Goal: Navigation & Orientation: Find specific page/section

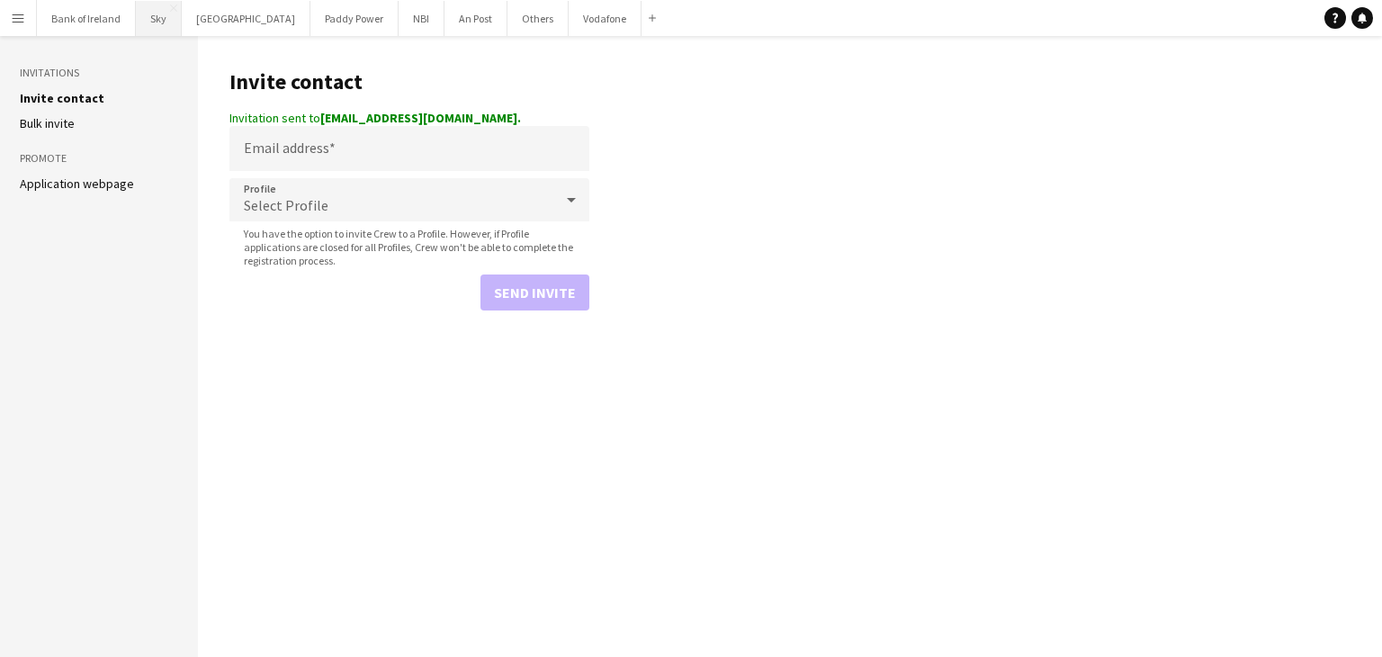
click at [176, 31] on button "Sky Close" at bounding box center [159, 18] width 46 height 35
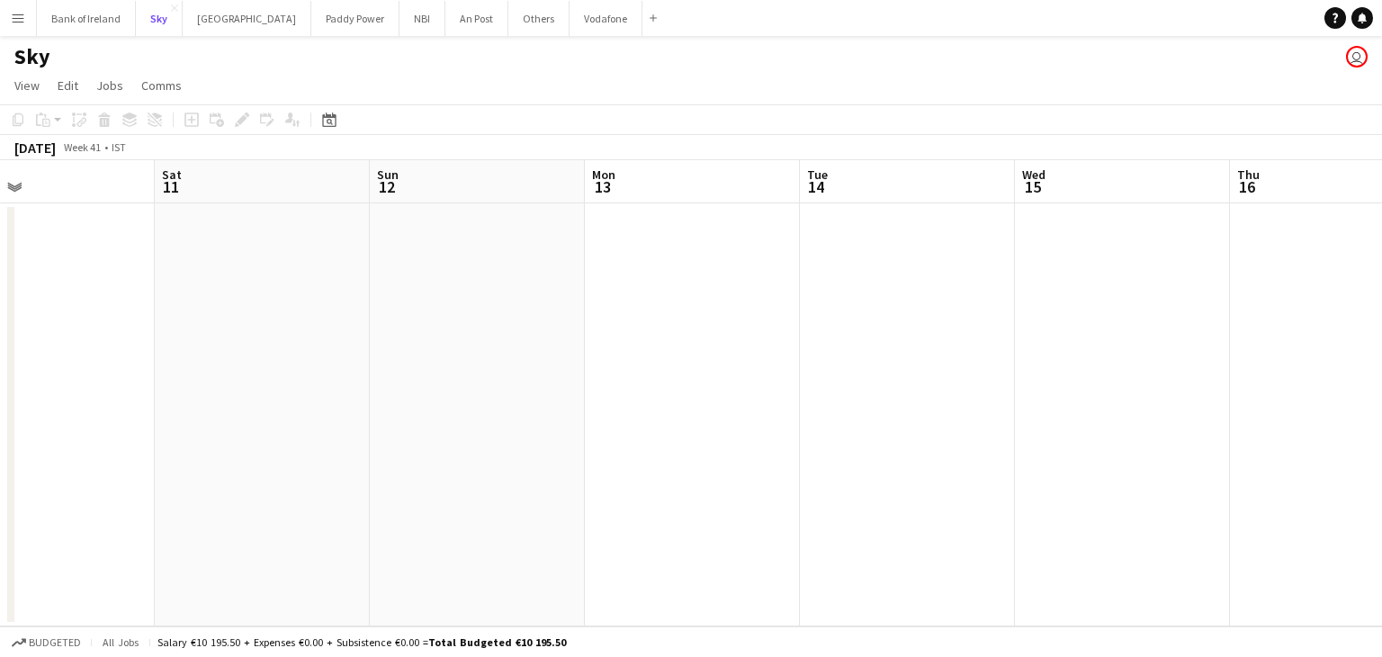
scroll to position [0, 766]
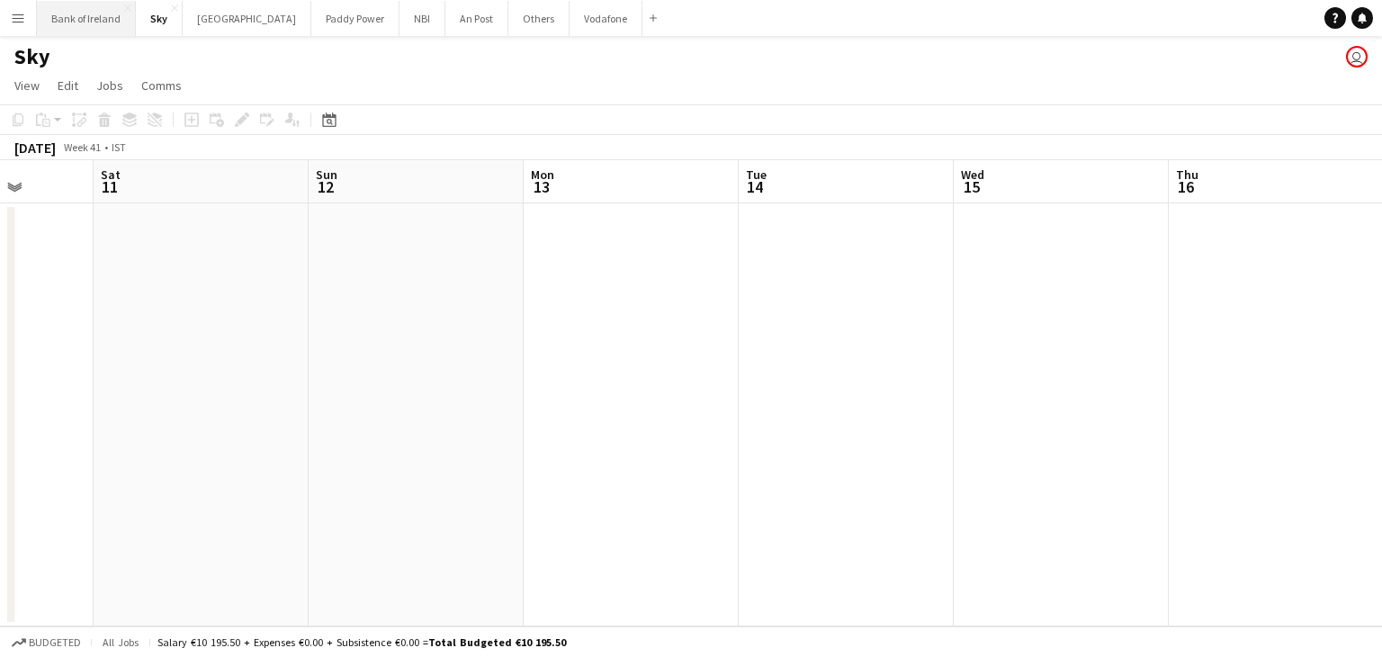
click at [102, 10] on button "Bank of Ireland Close" at bounding box center [86, 18] width 99 height 35
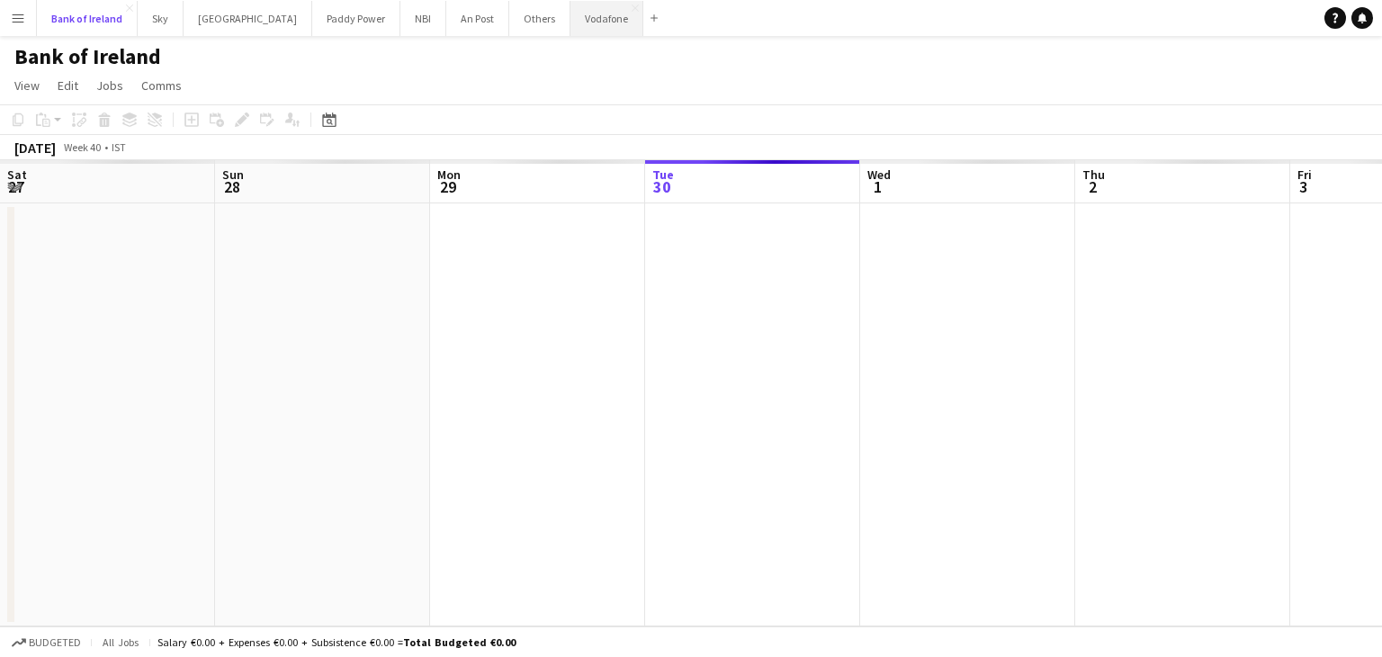
scroll to position [0, 430]
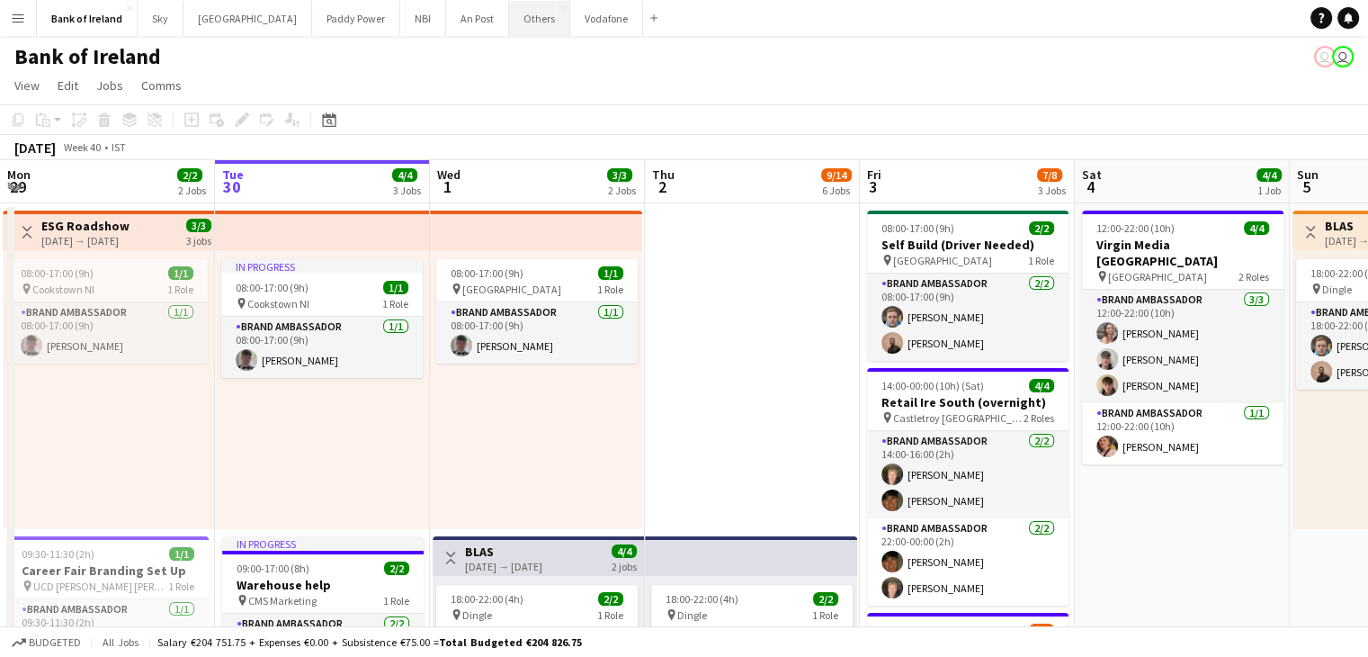
click at [509, 17] on button "Others Close" at bounding box center [539, 18] width 61 height 35
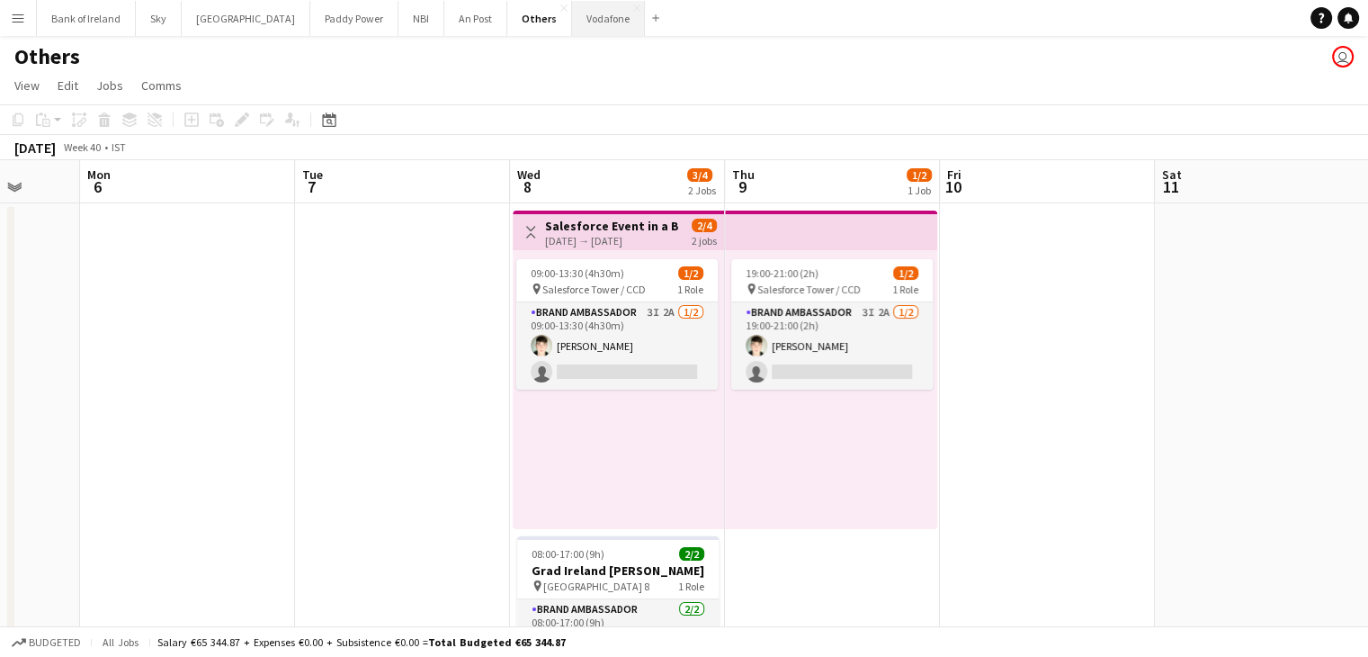
click at [572, 28] on button "Vodafone Close" at bounding box center [608, 18] width 73 height 35
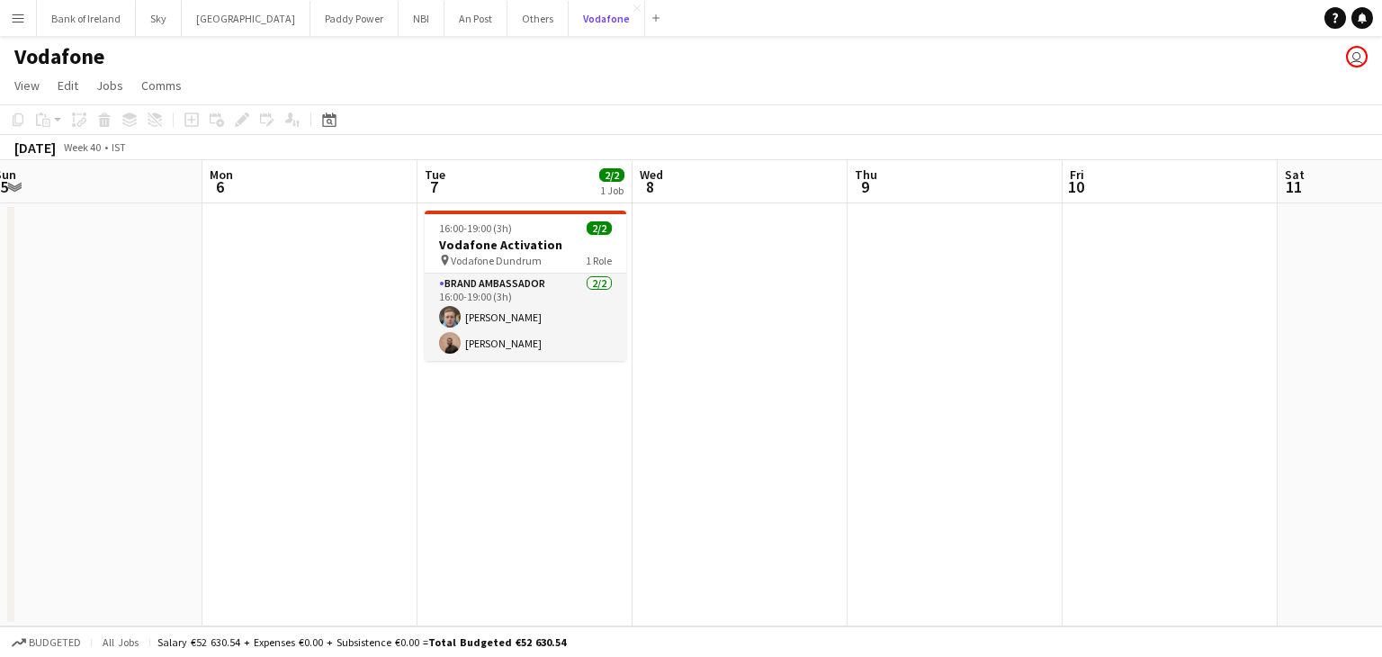
scroll to position [0, 658]
